Goal: Unclear: Unclear

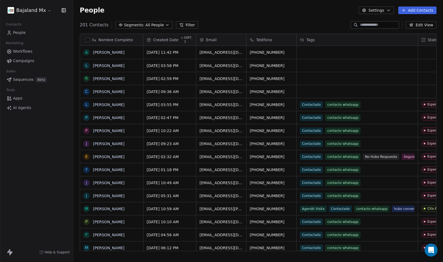
scroll to position [227, 366]
